Goal: Task Accomplishment & Management: Use online tool/utility

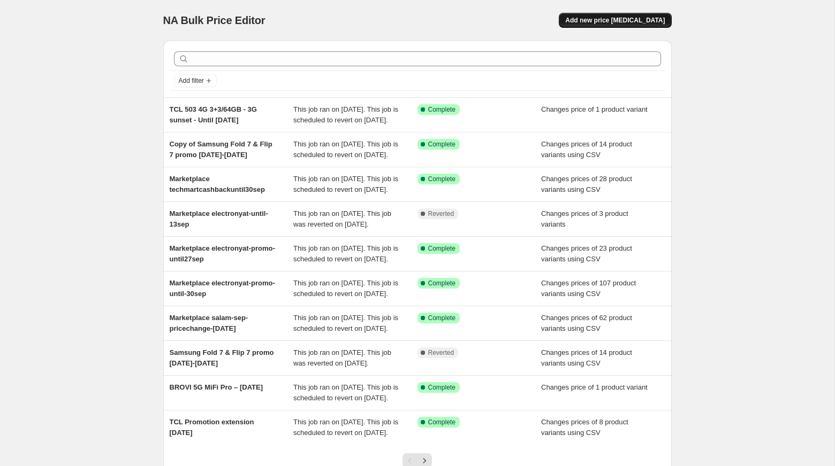
click at [662, 22] on span "Add new price [MEDICAL_DATA]" at bounding box center [615, 20] width 100 height 9
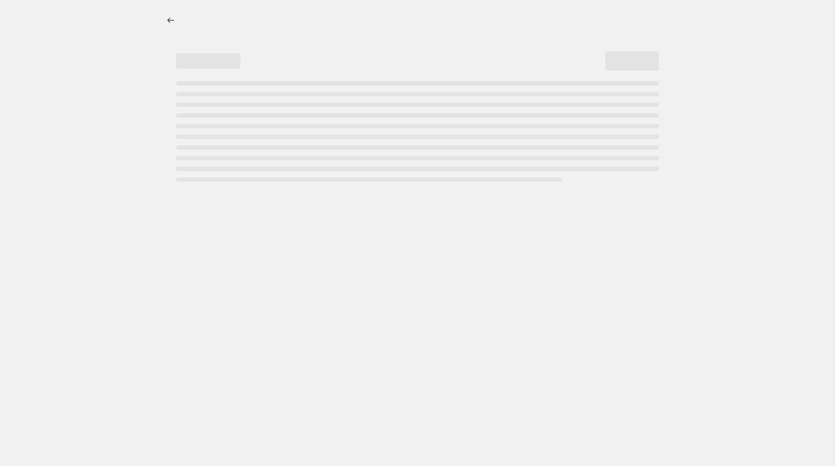
select select "percentage"
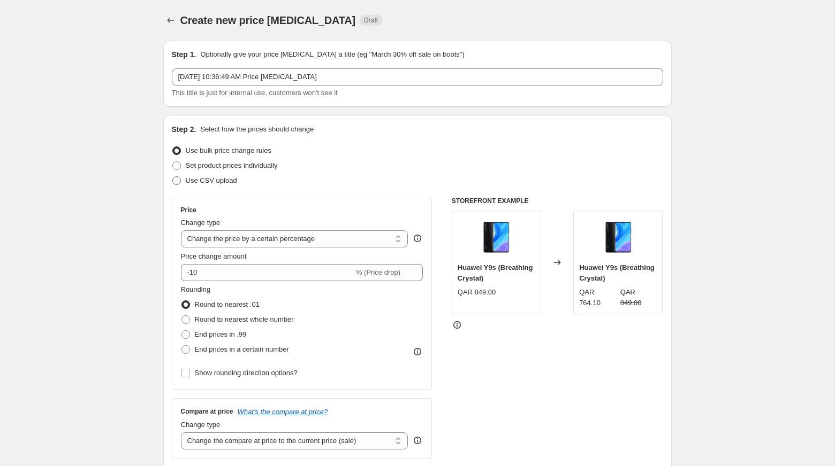
click at [231, 181] on span "Use CSV upload" at bounding box center [211, 181] width 51 height 8
click at [173, 177] on input "Use CSV upload" at bounding box center [172, 177] width 1 height 1
radio input "true"
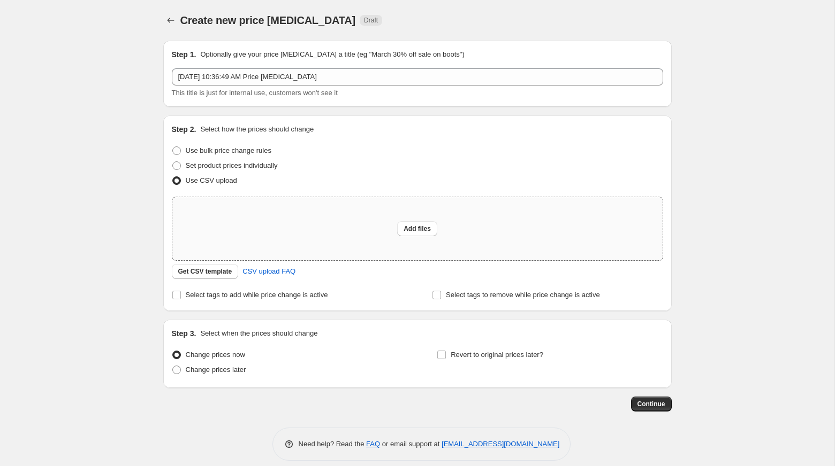
click at [396, 225] on div "Add files" at bounding box center [417, 228] width 490 height 63
click at [223, 274] on span "Get CSV template" at bounding box center [205, 271] width 54 height 9
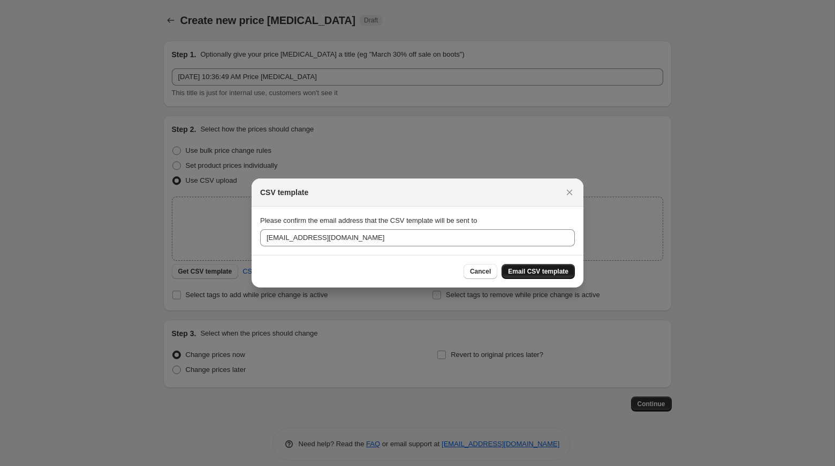
click at [512, 270] on span "Email CSV template" at bounding box center [538, 271] width 60 height 9
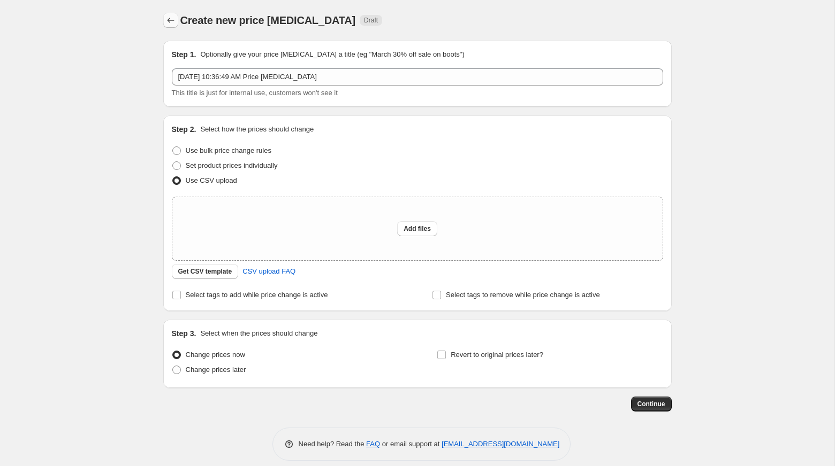
click at [170, 18] on icon "Price change jobs" at bounding box center [170, 20] width 11 height 11
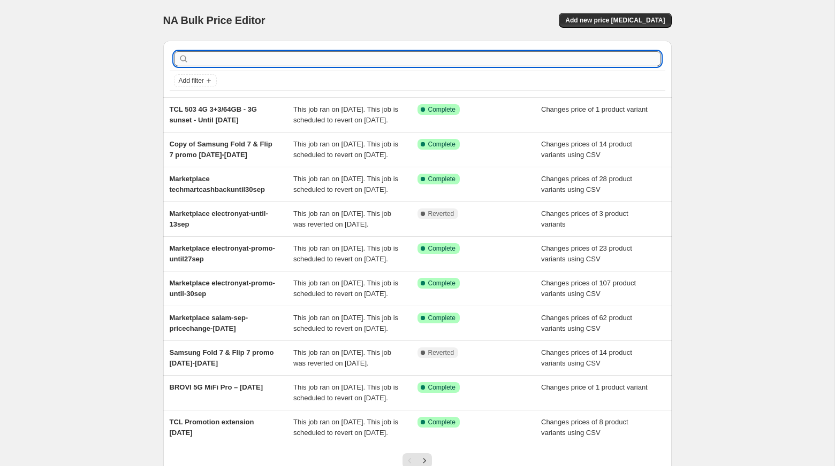
click at [312, 65] on input "text" at bounding box center [426, 58] width 470 height 15
type input "mo"
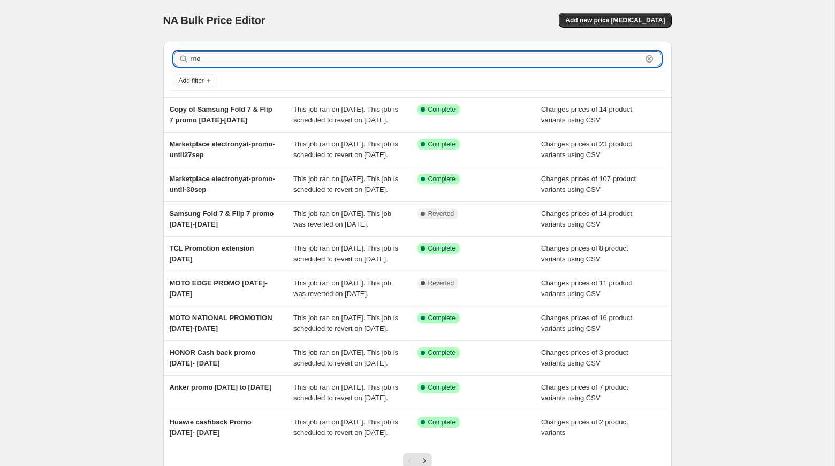
click at [345, 56] on input "mo" at bounding box center [416, 58] width 450 height 15
type input "moto"
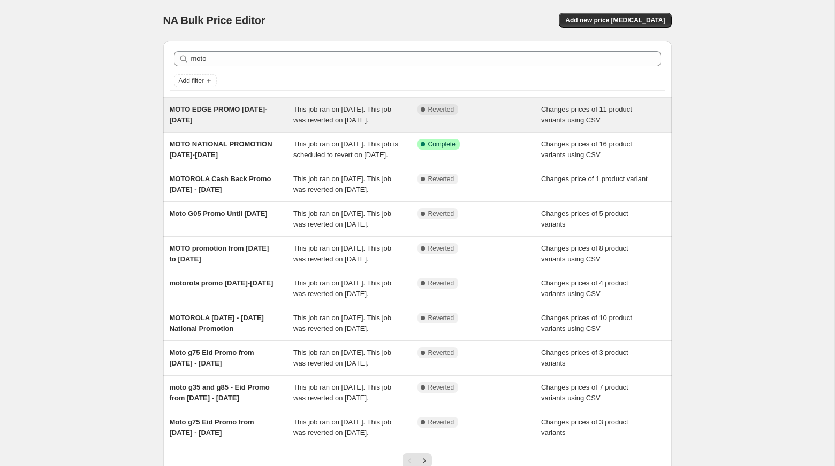
click at [243, 107] on span "MOTO EDGE PROMO Sept 1-14 2025" at bounding box center [219, 114] width 98 height 19
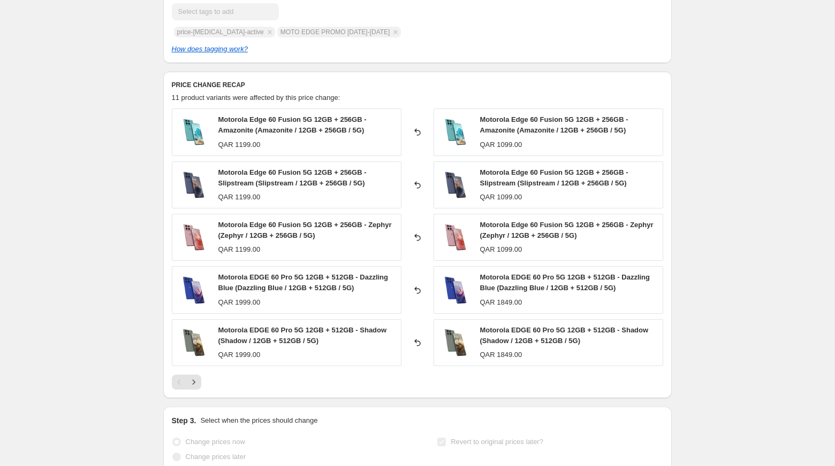
scroll to position [418, 0]
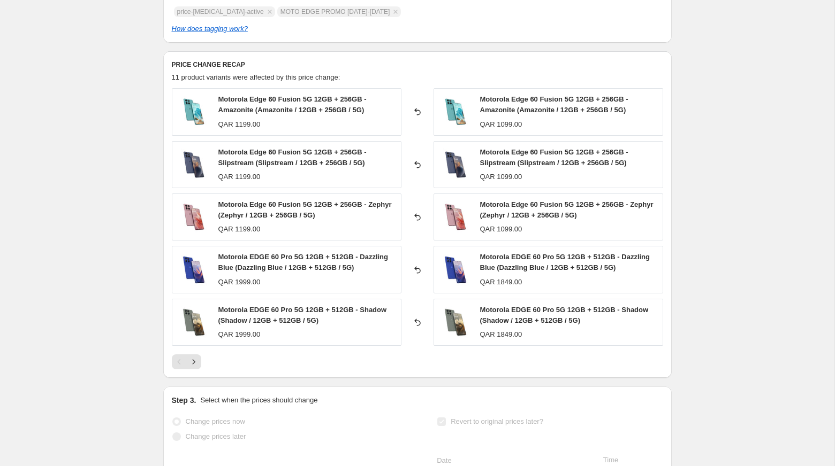
click at [756, 86] on div "MOTO EDGE PROMO Sept 1-14 2025. This page is ready MOTO EDGE PROMO Sept 1-14 20…" at bounding box center [417, 142] width 834 height 1121
drag, startPoint x: 231, startPoint y: 124, endPoint x: 332, endPoint y: 124, distance: 100.6
click at [332, 124] on div "QAR 1199.00" at bounding box center [306, 124] width 177 height 11
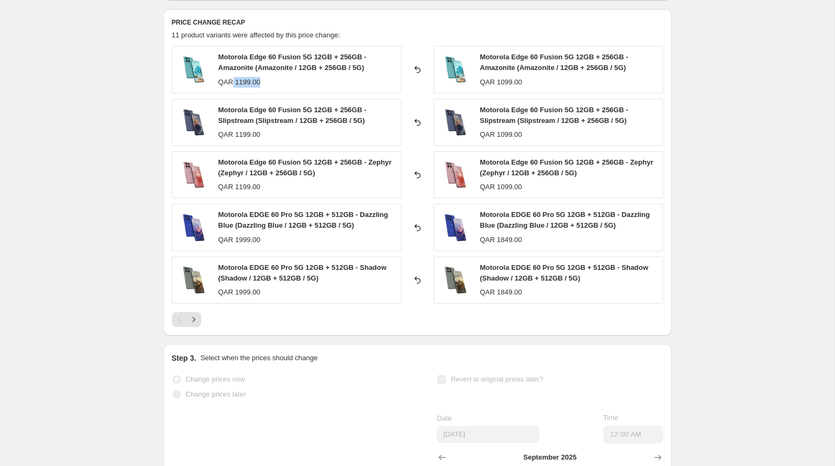
scroll to position [465, 0]
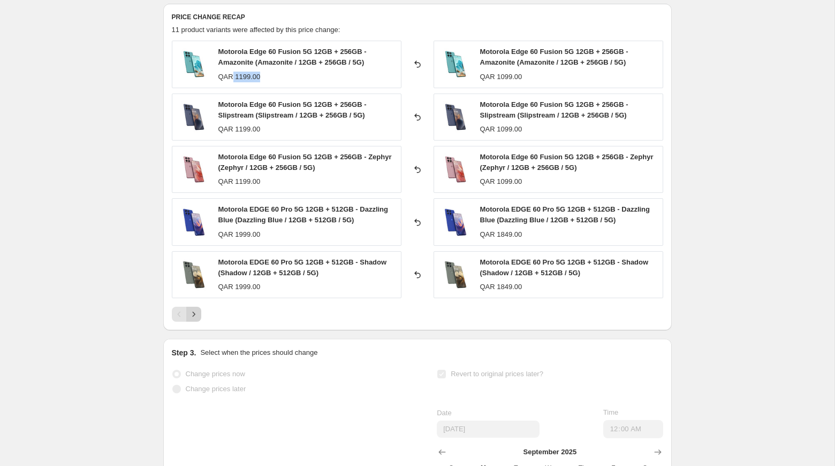
click at [196, 316] on icon "Next" at bounding box center [193, 314] width 11 height 11
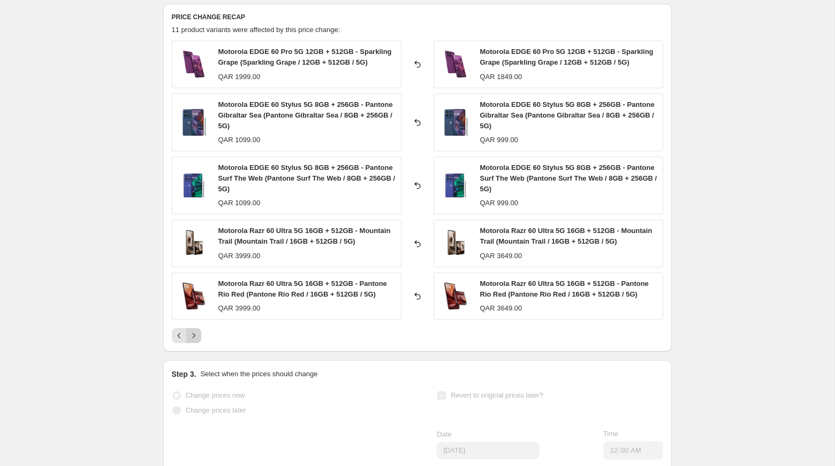
click at [191, 336] on icon "Next" at bounding box center [193, 336] width 11 height 11
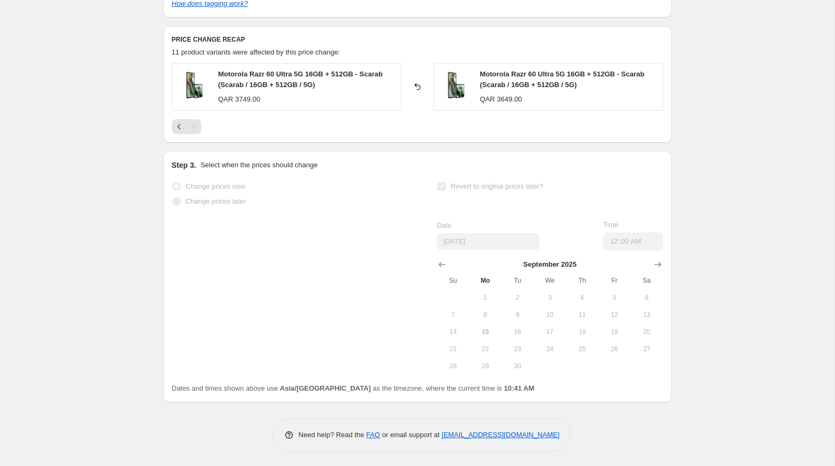
scroll to position [400, 0]
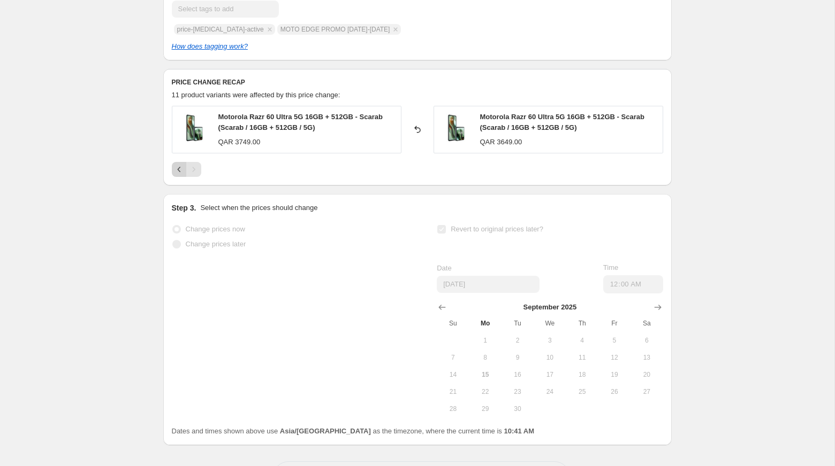
click at [180, 173] on icon "Previous" at bounding box center [179, 169] width 11 height 11
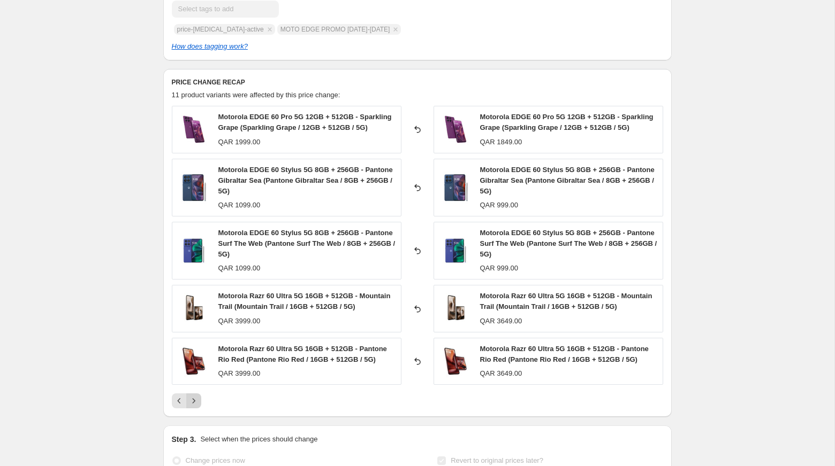
click at [191, 400] on icon "Next" at bounding box center [193, 401] width 11 height 11
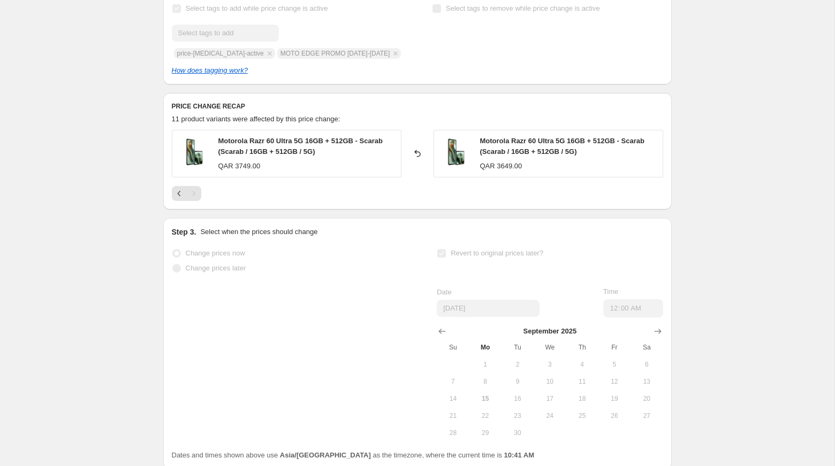
scroll to position [374, 0]
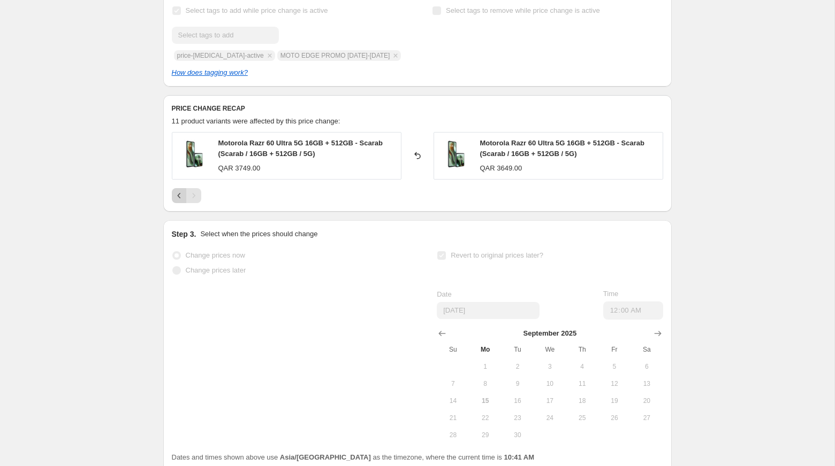
click at [172, 198] on button "Previous" at bounding box center [179, 195] width 15 height 15
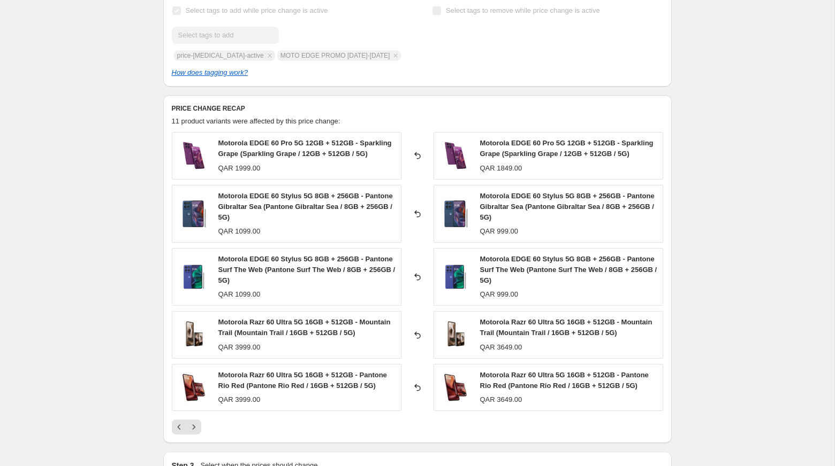
scroll to position [0, 0]
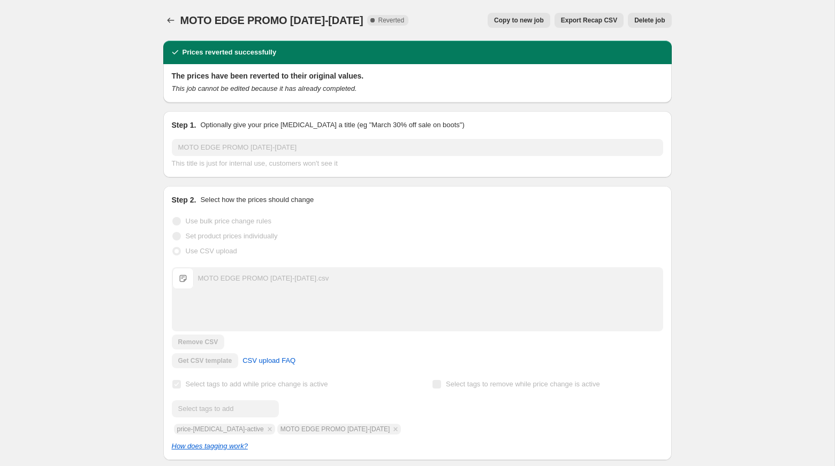
click at [518, 24] on span "Copy to new job" at bounding box center [519, 20] width 50 height 9
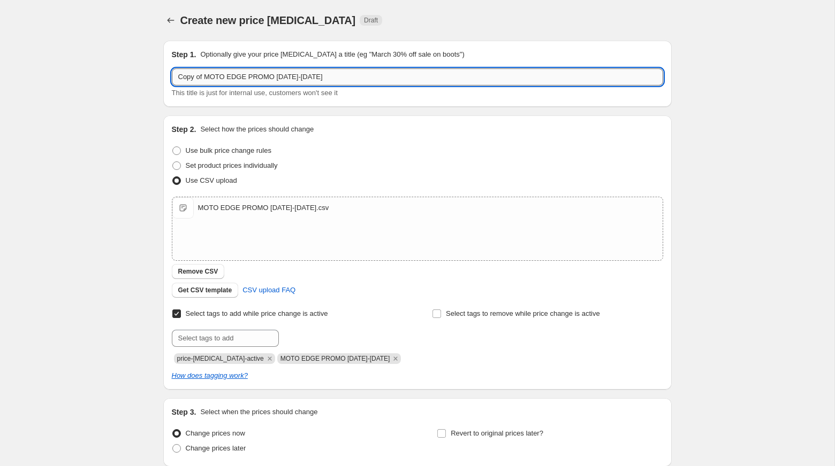
click at [303, 74] on input "Copy of MOTO EDGE PROMO Sept 1-14 2025" at bounding box center [417, 76] width 491 height 17
drag, startPoint x: 205, startPoint y: 76, endPoint x: 112, endPoint y: 75, distance: 93.1
click at [112, 75] on div "Create new price change job. This page is ready Create new price change job Dra…" at bounding box center [417, 278] width 834 height 556
click at [345, 75] on input "MOTO EDGE PROMO Sept 1-30 2025" at bounding box center [417, 76] width 491 height 17
type input "MOTO EDGE PROMO Sept 1-30 2025"
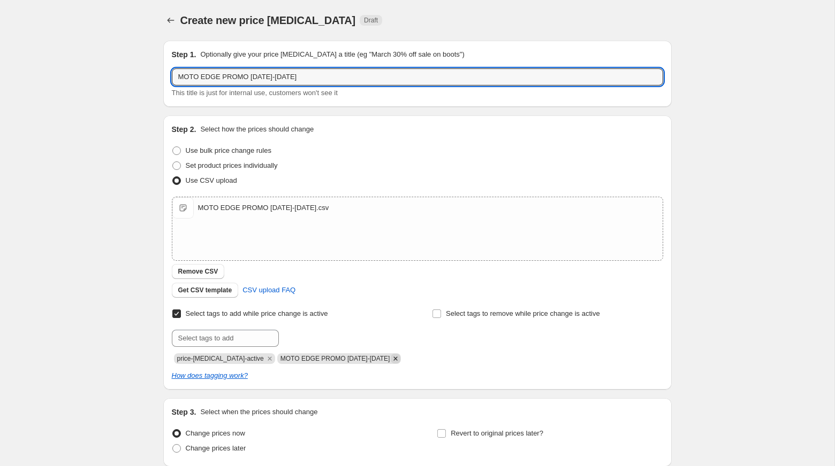
click at [394, 358] on icon "Remove MOTO EDGE PROMO Sept 1-14 2025" at bounding box center [396, 359] width 4 height 4
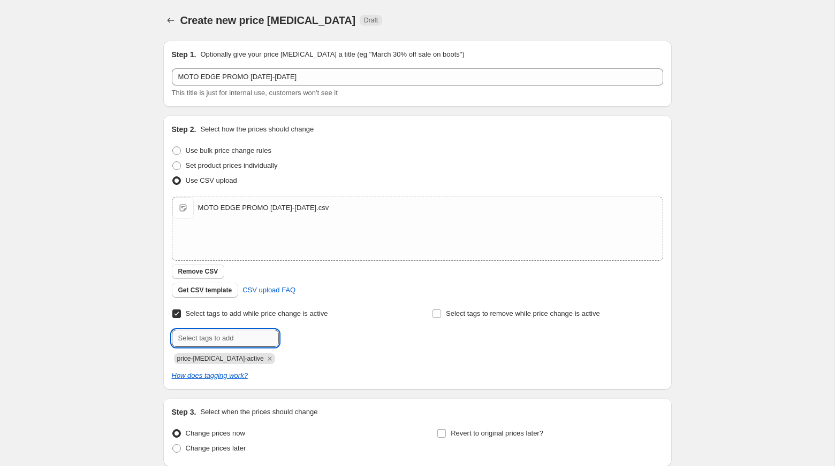
click at [228, 330] on input "text" at bounding box center [225, 338] width 107 height 17
paste input "MOTO EDGE PROMO Sept 1-30 2025"
type input "MOTO EDGE PROMO Sept 1-30 2025"
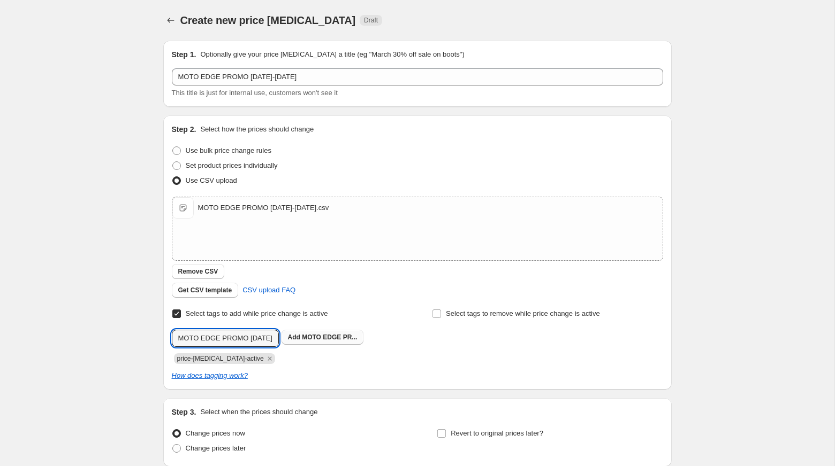
click at [311, 331] on button "Add MOTO EDGE PR..." at bounding box center [322, 337] width 82 height 15
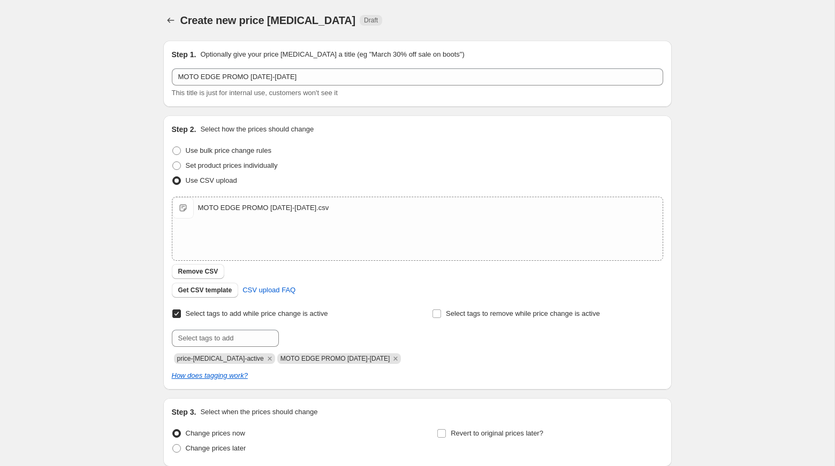
scroll to position [88, 0]
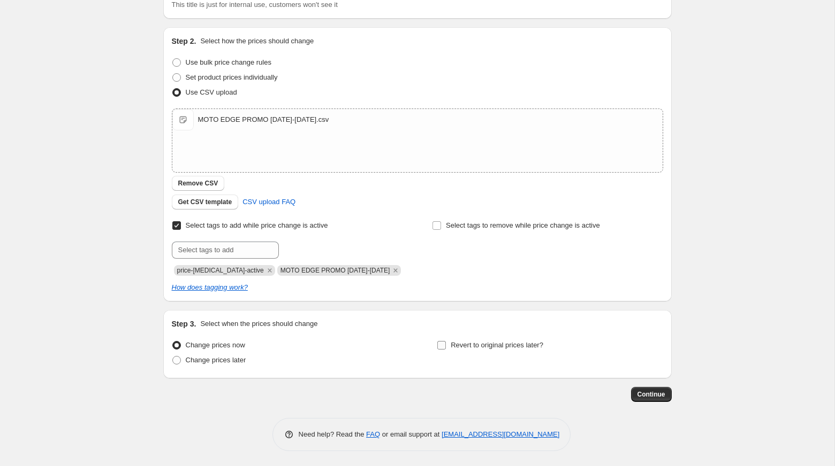
click at [450, 349] on span "Revert to original prices later?" at bounding box center [496, 345] width 93 height 8
click at [446, 349] on input "Revert to original prices later?" at bounding box center [441, 345] width 9 height 9
checkbox input "true"
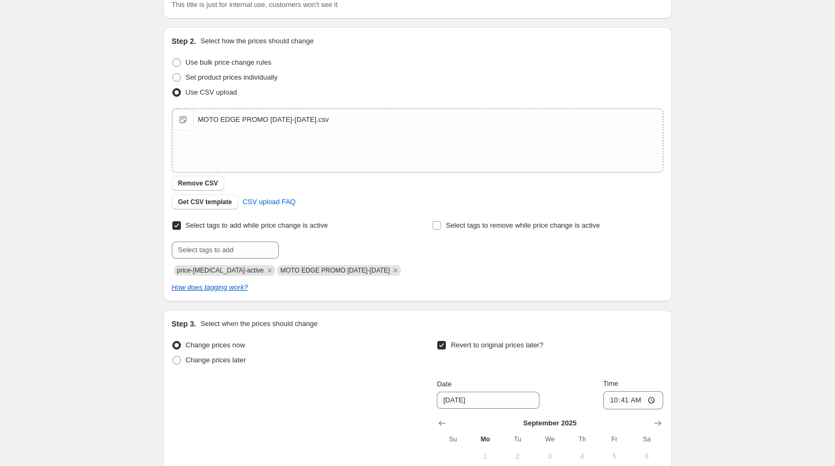
scroll to position [271, 0]
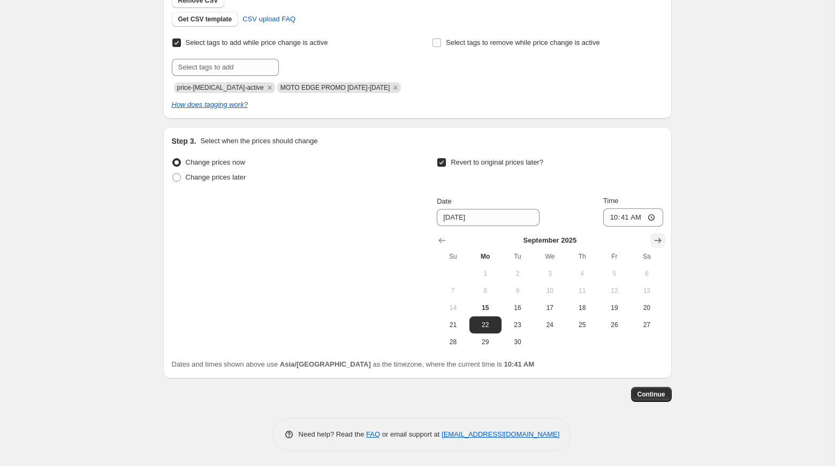
click at [660, 237] on icon "Show next month, October 2025" at bounding box center [657, 240] width 11 height 11
click at [555, 278] on button "1" at bounding box center [549, 273] width 32 height 17
type input "10/1/2025"
click at [609, 213] on input "10:41" at bounding box center [633, 218] width 60 height 18
type input "00:00"
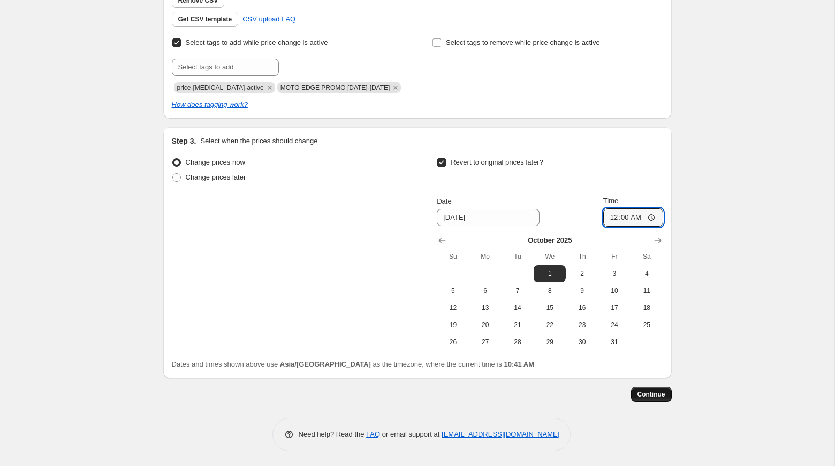
click at [652, 392] on span "Continue" at bounding box center [651, 395] width 28 height 9
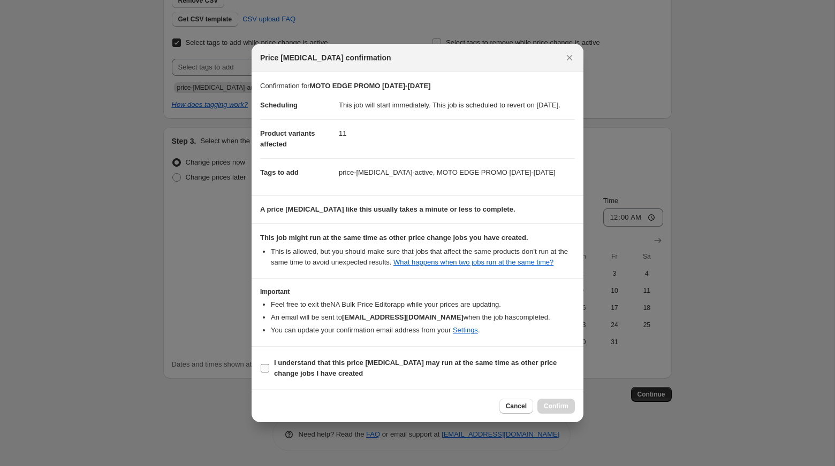
click at [335, 377] on b "I understand that this price change job may run at the same time as other price…" at bounding box center [415, 368] width 282 height 19
click at [269, 373] on input "I understand that this price change job may run at the same time as other price…" at bounding box center [265, 368] width 9 height 9
checkbox input "true"
click at [564, 411] on span "Confirm" at bounding box center [556, 406] width 25 height 9
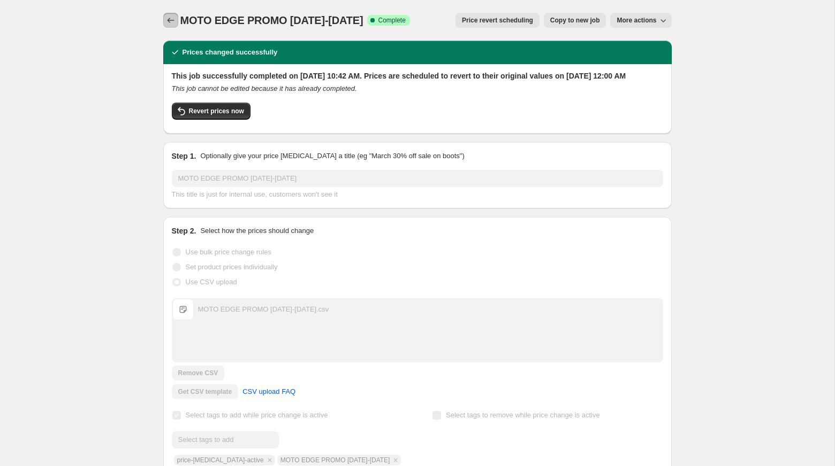
click at [173, 16] on icon "Price change jobs" at bounding box center [170, 20] width 11 height 11
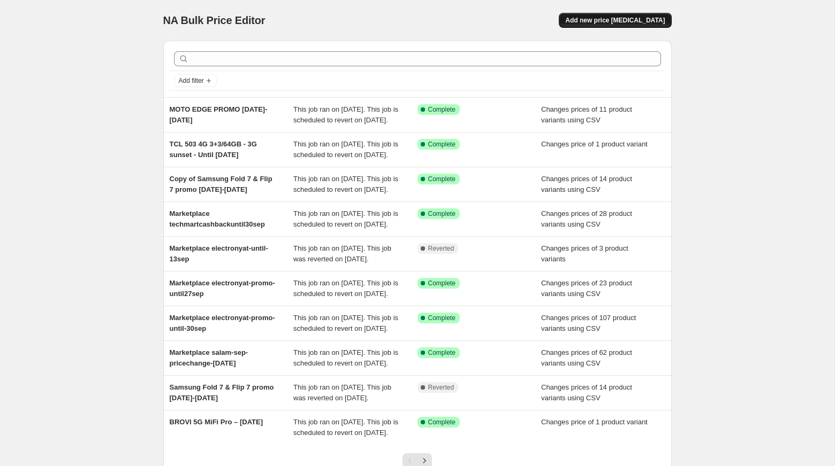
click at [596, 17] on span "Add new price change job" at bounding box center [615, 20] width 100 height 9
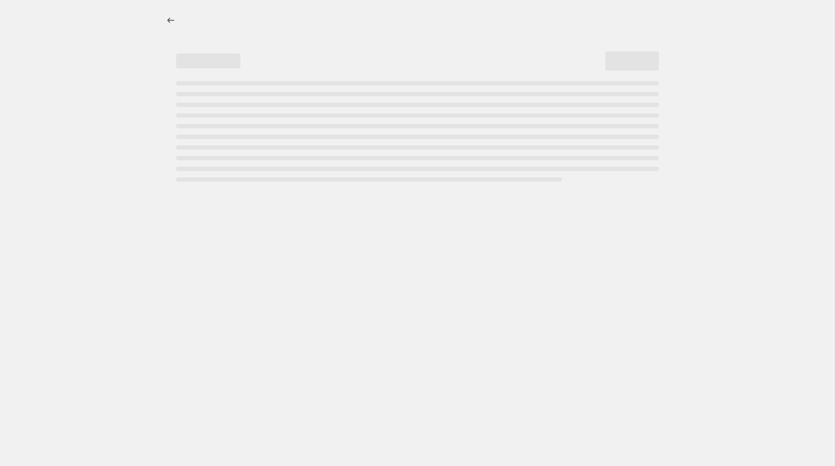
select select "percentage"
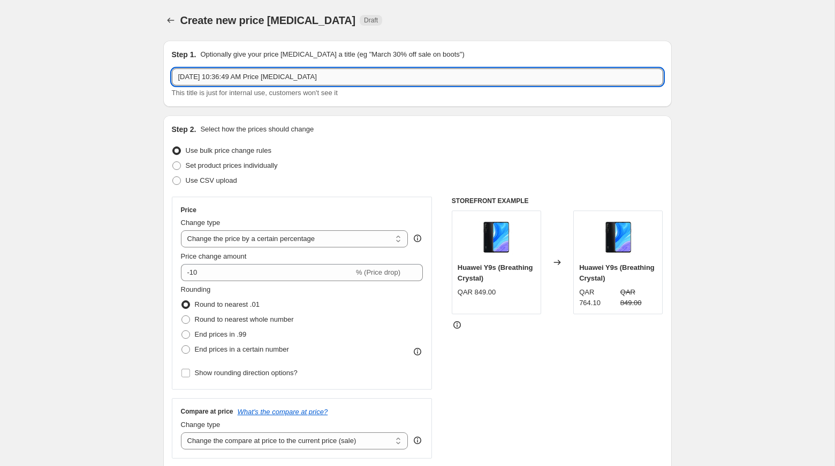
click at [271, 71] on input "Sep 15, 2025, 10:36:49 AM Price change job" at bounding box center [417, 76] width 491 height 17
paste input "New promo price Sept 14, 2025 to TBA"
type input "New promo price Sept 14, 2025 to TBA"
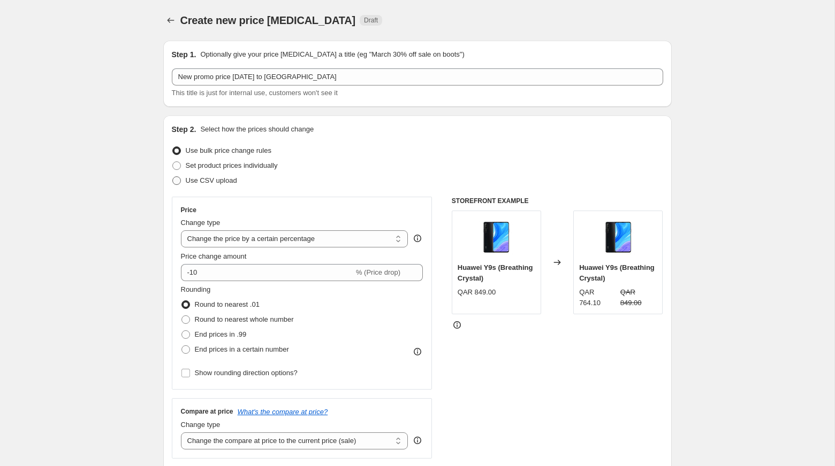
click at [187, 181] on span "Use CSV upload" at bounding box center [211, 181] width 51 height 8
click at [173, 177] on input "Use CSV upload" at bounding box center [172, 177] width 1 height 1
radio input "true"
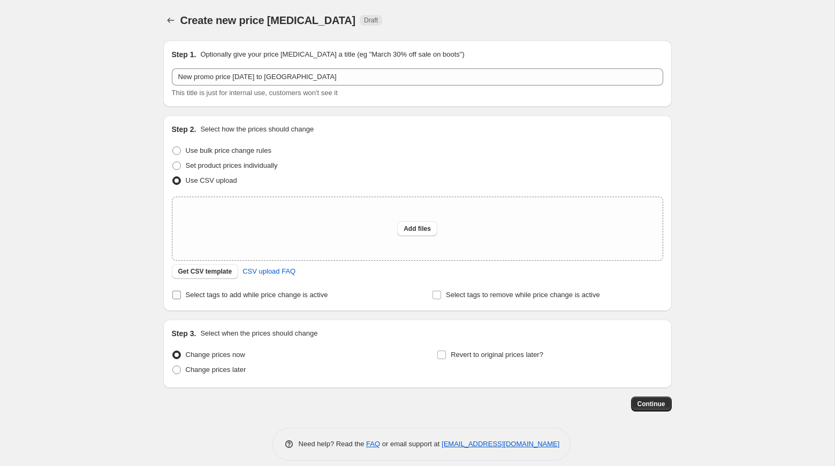
click at [199, 296] on span "Select tags to add while price change is active" at bounding box center [257, 295] width 142 height 8
click at [181, 296] on input "Select tags to add while price change is active" at bounding box center [176, 295] width 9 height 9
checkbox input "true"
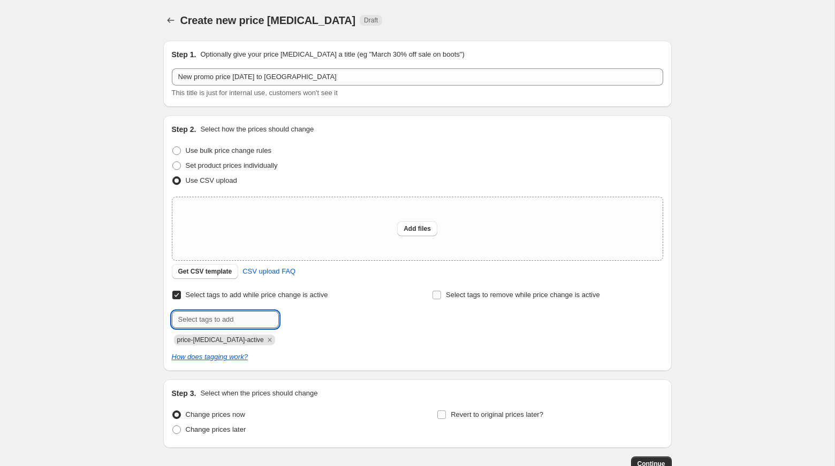
click at [242, 324] on input "text" at bounding box center [225, 319] width 107 height 17
paste input "New promo price Sept 14, 2025 to TBA"
type input "New promo price Sept 14, 2025 to TBA"
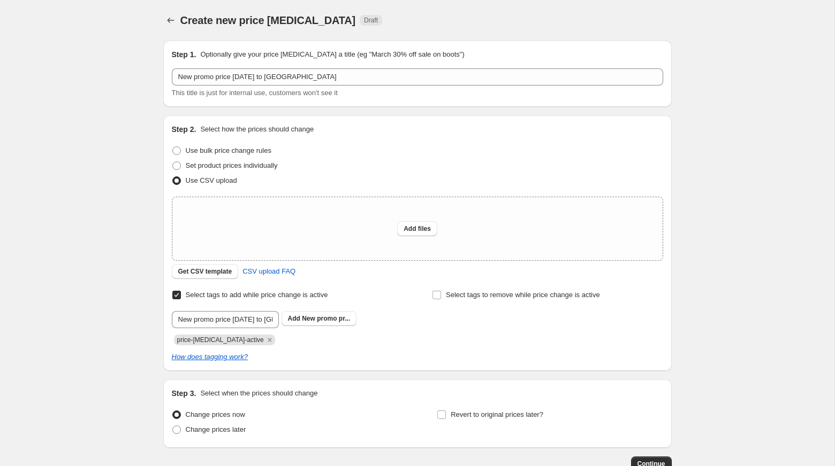
click at [310, 329] on div "Submit New promo price Sept 14, 2025 to TBA Add New promo pr... price-change-jo…" at bounding box center [287, 328] width 231 height 34
click at [310, 323] on button "Add New promo pr..." at bounding box center [318, 318] width 75 height 15
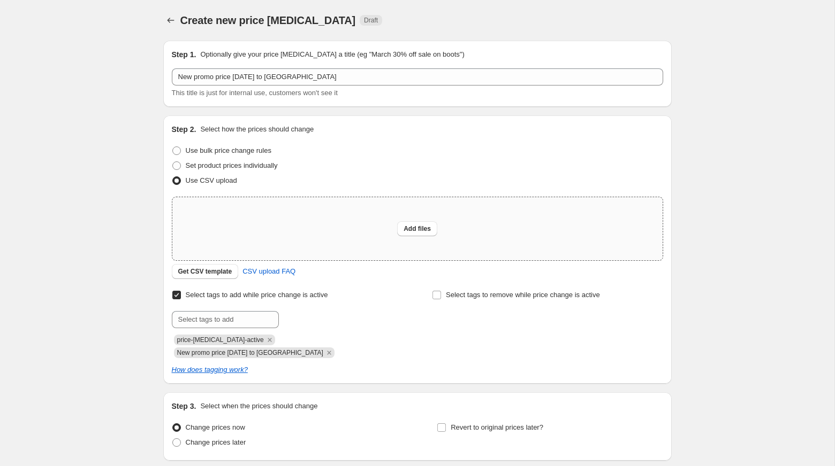
click at [393, 246] on div "Add files" at bounding box center [417, 228] width 490 height 63
type input "C:\fakepath\New promo price Sept 14, 2025 to TBA.csv"
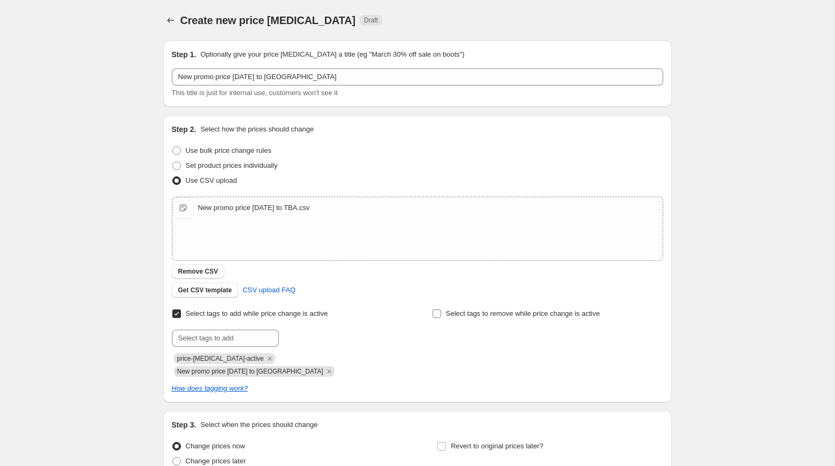
scroll to position [88, 0]
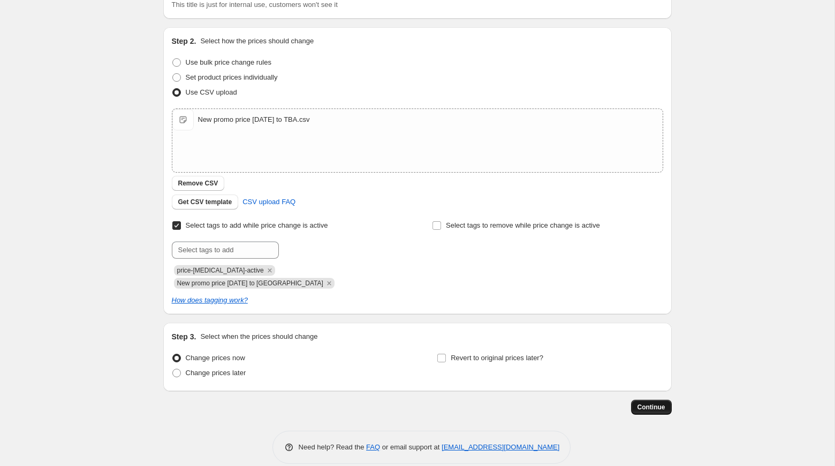
click at [646, 403] on span "Continue" at bounding box center [651, 407] width 28 height 9
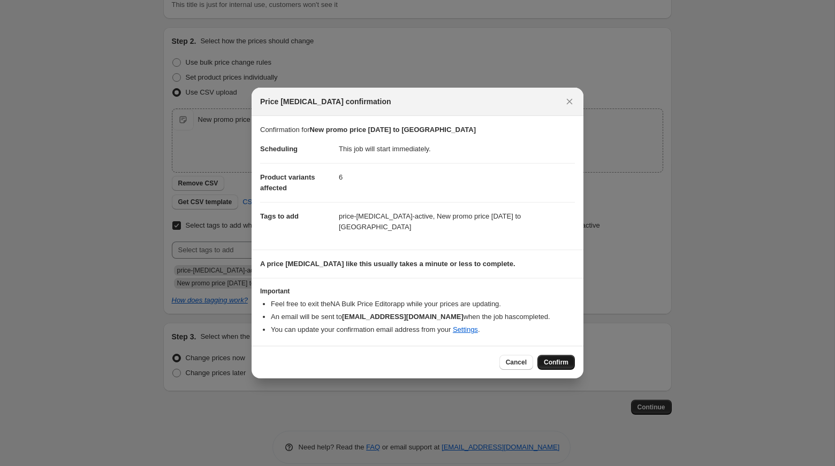
click at [563, 358] on span "Confirm" at bounding box center [556, 362] width 25 height 9
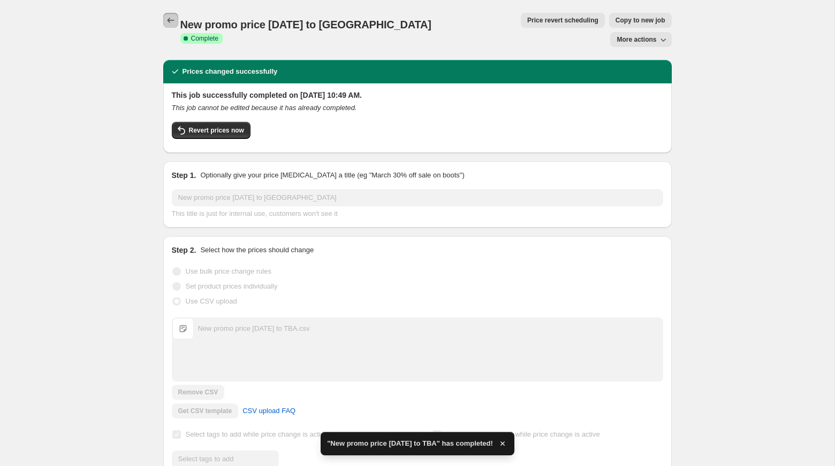
click at [172, 17] on icon "Price change jobs" at bounding box center [170, 20] width 11 height 11
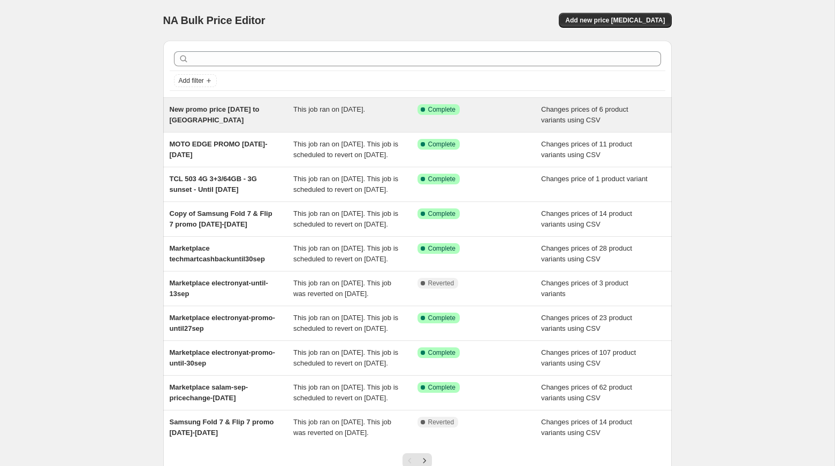
click at [268, 114] on div "New promo price Sept 14, 2025 to TBA" at bounding box center [232, 114] width 124 height 21
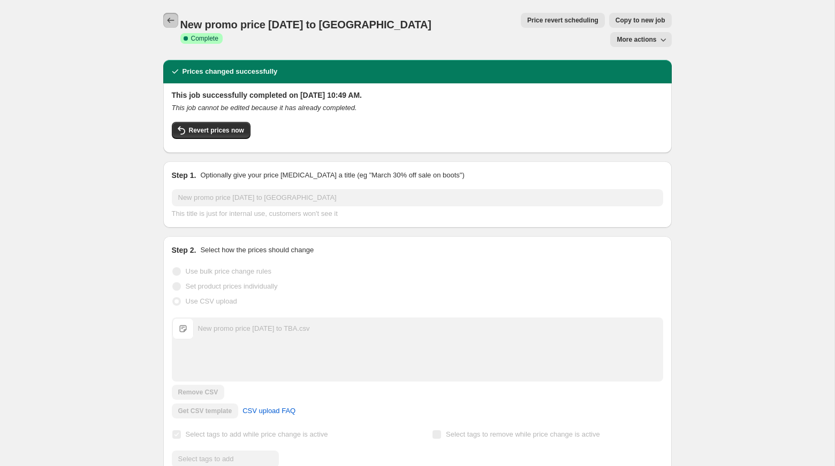
click at [169, 21] on icon "Price change jobs" at bounding box center [170, 20] width 11 height 11
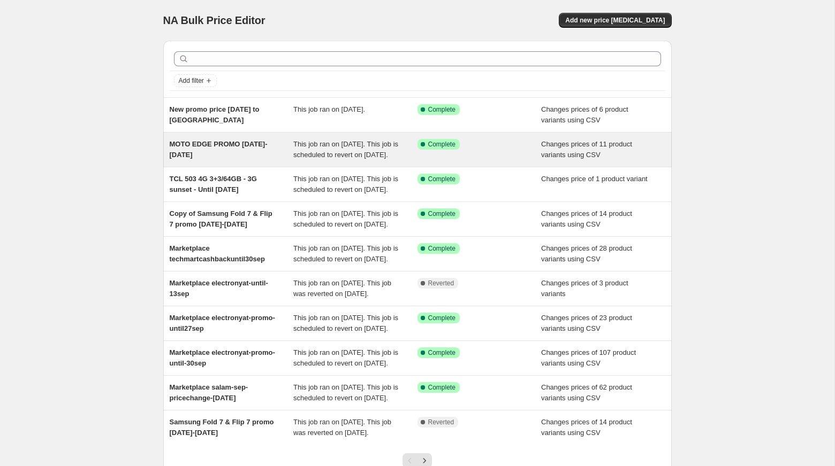
click at [243, 147] on span "MOTO EDGE PROMO Sept 1-30 2025" at bounding box center [219, 149] width 98 height 19
